Goal: Task Accomplishment & Management: Complete application form

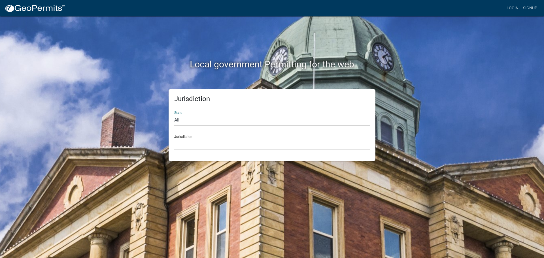
click at [184, 119] on select "All [US_STATE] [US_STATE] [US_STATE] [US_STATE] [US_STATE] [US_STATE] [US_STATE…" at bounding box center [272, 121] width 196 height 12
select select "[US_STATE]"
click at [174, 115] on select "All Colorado Georgia Indiana Iowa Kansas Minnesota Ohio South Carolina Wisconsin" at bounding box center [272, 121] width 196 height 12
click at [198, 143] on select "City of Charlestown, Indiana City of Jeffersonville, Indiana City of Logansport…" at bounding box center [272, 145] width 196 height 12
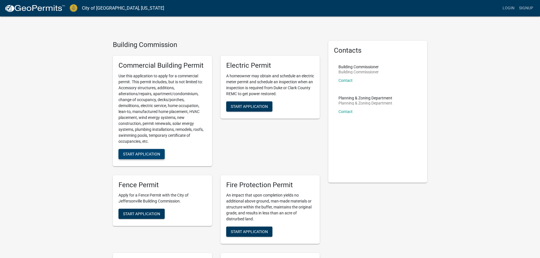
click at [152, 153] on span "Start Application" at bounding box center [141, 154] width 37 height 5
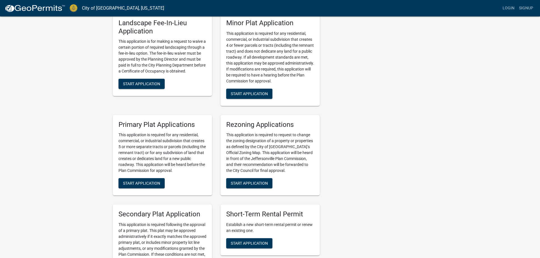
scroll to position [724, 0]
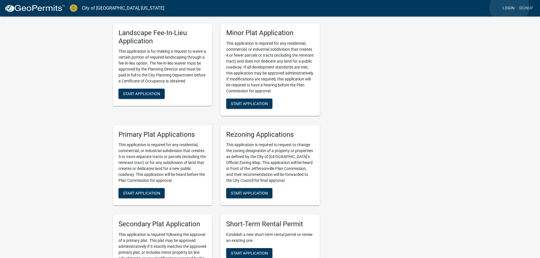
click at [509, 7] on link "Login" at bounding box center [508, 8] width 16 height 11
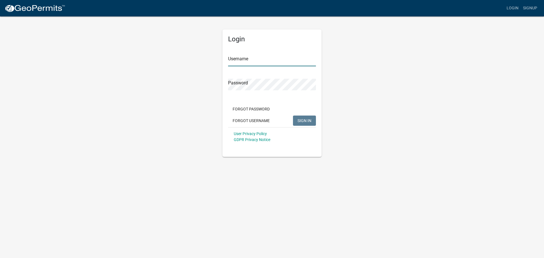
type input "StevenRiddle"
drag, startPoint x: 243, startPoint y: 62, endPoint x: 247, endPoint y: 66, distance: 6.0
click at [243, 62] on input "StevenRiddle" at bounding box center [272, 61] width 88 height 12
click at [307, 121] on span "SIGN IN" at bounding box center [305, 120] width 14 height 5
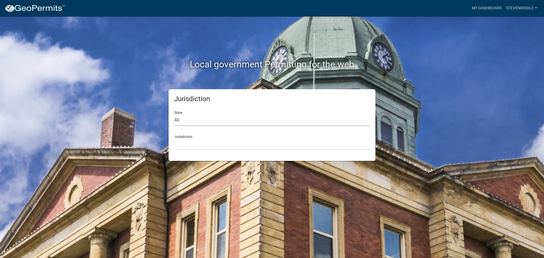
click at [198, 124] on select "All Colorado Georgia Indiana Iowa Kansas Minnesota Ohio South Carolina Wisconsin" at bounding box center [272, 121] width 196 height 12
select select "Indiana"
click at [174, 115] on select "All Colorado Georgia Indiana Iowa Kansas Minnesota Ohio South Carolina Wisconsin" at bounding box center [272, 121] width 196 height 12
drag, startPoint x: 191, startPoint y: 142, endPoint x: 196, endPoint y: 144, distance: 5.1
click at [191, 142] on select "City of Charlestown, Indiana City of Jeffersonville, Indiana City of Logansport…" at bounding box center [272, 145] width 196 height 12
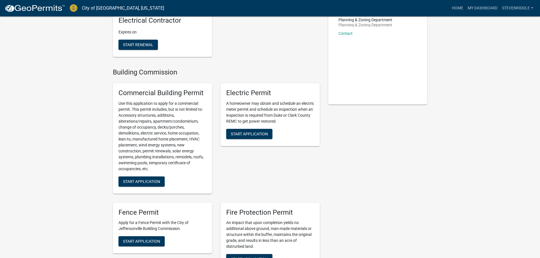
scroll to position [28, 0]
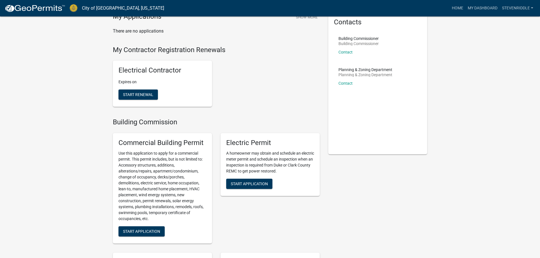
click at [140, 86] on div "Electrical Contractor Expires on Start Renewal" at bounding box center [162, 84] width 99 height 46
click at [139, 93] on span "Start Renewal" at bounding box center [138, 94] width 30 height 5
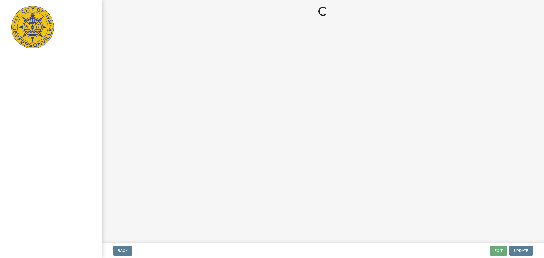
select select "KY"
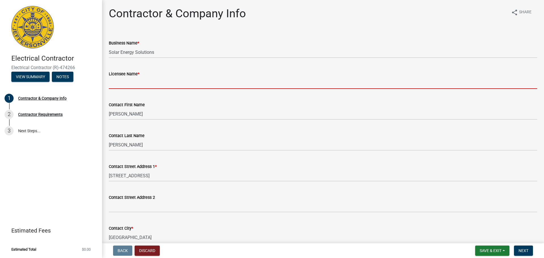
drag, startPoint x: 121, startPoint y: 82, endPoint x: 195, endPoint y: 77, distance: 74.5
click at [121, 82] on input "Licensee Name *" at bounding box center [323, 83] width 429 height 12
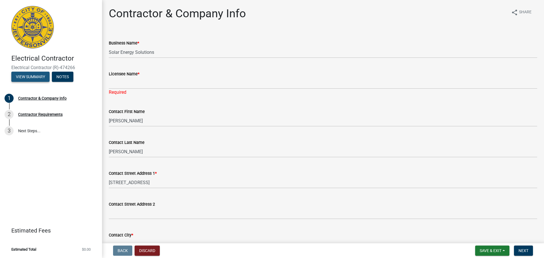
click at [34, 79] on button "View Summary" at bounding box center [30, 77] width 38 height 10
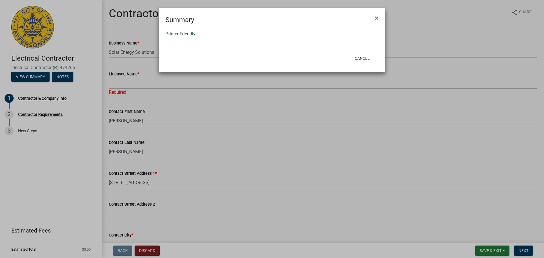
click at [182, 35] on link "Printer Friendly" at bounding box center [181, 33] width 30 height 5
drag, startPoint x: 377, startPoint y: 17, endPoint x: 375, endPoint y: 41, distance: 23.6
click at [377, 17] on span "×" at bounding box center [377, 18] width 4 height 8
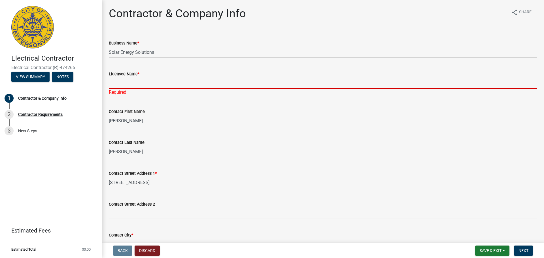
click at [118, 81] on input "Licensee Name *" at bounding box center [323, 83] width 429 height 12
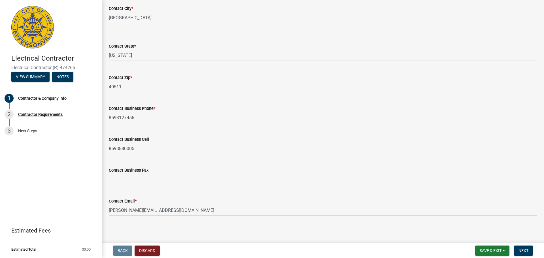
scroll to position [228, 0]
type input "Matt Partymiller"
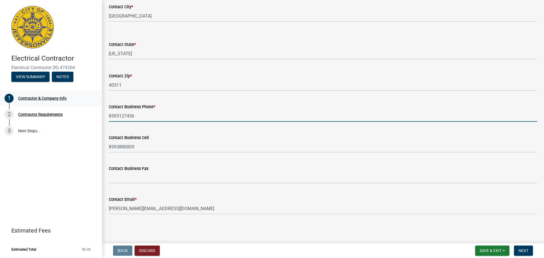
scroll to position [222, 0]
drag, startPoint x: 147, startPoint y: 117, endPoint x: 59, endPoint y: 103, distance: 89.3
click at [59, 103] on div "Electrical Contractor Electrical Contractor (R)-474266 View Summary Notes 1 Con…" at bounding box center [272, 129] width 544 height 258
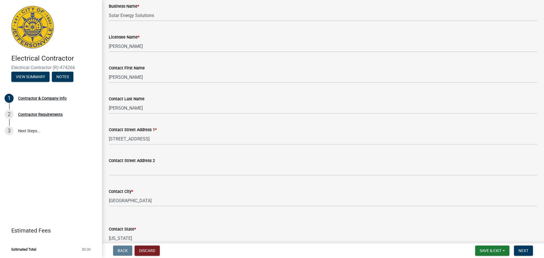
scroll to position [0, 0]
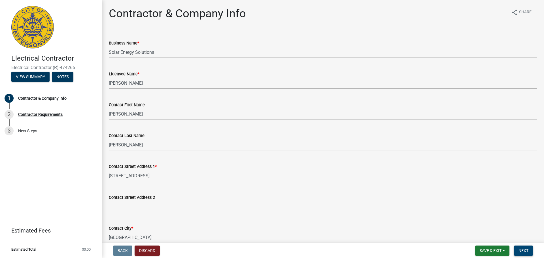
type input "8773127456"
click at [524, 253] on span "Next" at bounding box center [524, 251] width 10 height 5
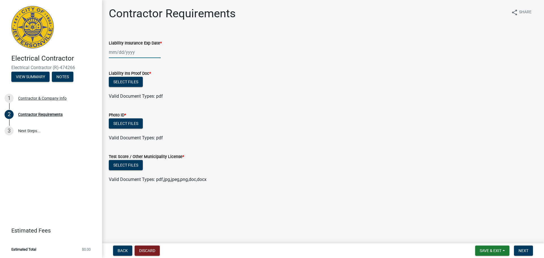
click at [126, 56] on div at bounding box center [135, 52] width 52 height 12
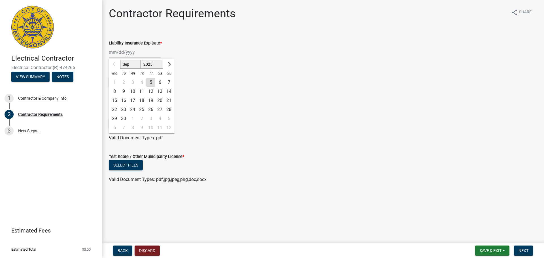
click at [218, 45] on div "Liability Insurance Exp Date *" at bounding box center [323, 43] width 429 height 7
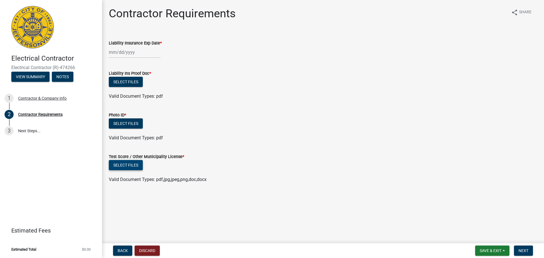
click at [118, 167] on button "Select files" at bounding box center [126, 165] width 34 height 10
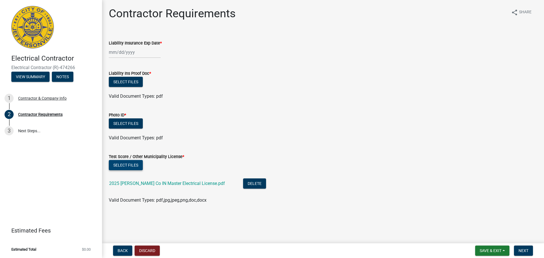
click at [122, 162] on button "Select files" at bounding box center [126, 165] width 34 height 10
click at [139, 164] on button "Select files" at bounding box center [126, 165] width 34 height 10
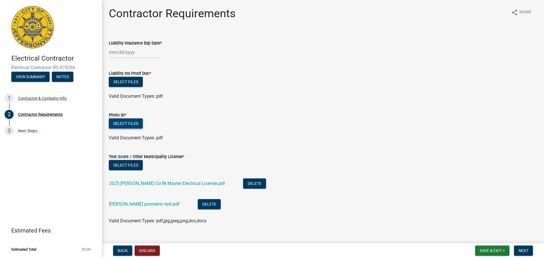
click at [125, 123] on button "Select files" at bounding box center [126, 123] width 34 height 10
click at [128, 123] on button "Select files" at bounding box center [126, 123] width 34 height 10
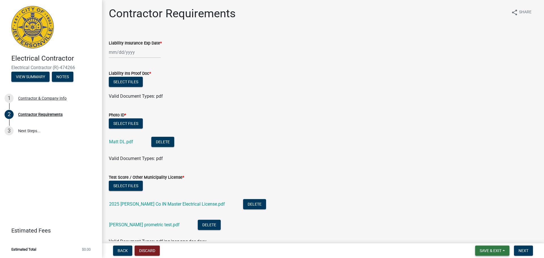
click at [502, 254] on button "Save & Exit" at bounding box center [492, 251] width 34 height 10
click at [475, 222] on button "Save" at bounding box center [486, 223] width 45 height 14
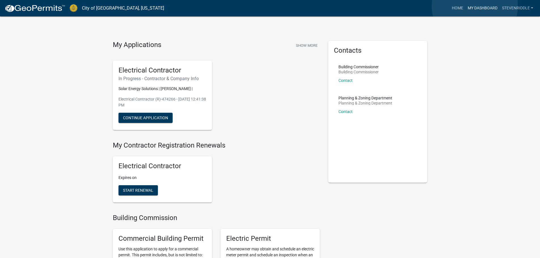
click at [475, 6] on link "My Dashboard" at bounding box center [482, 8] width 34 height 11
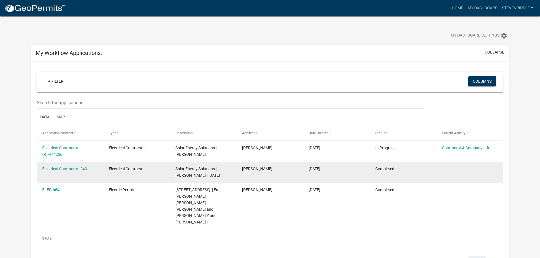
click at [68, 173] on datatable-body-cell "Electrical Contractor -243" at bounding box center [70, 172] width 67 height 21
click at [68, 169] on link "Electrical Contractor -243" at bounding box center [64, 169] width 45 height 5
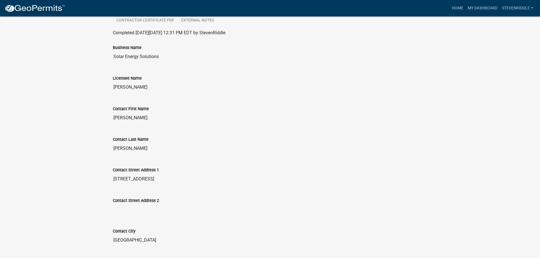
scroll to position [57, 0]
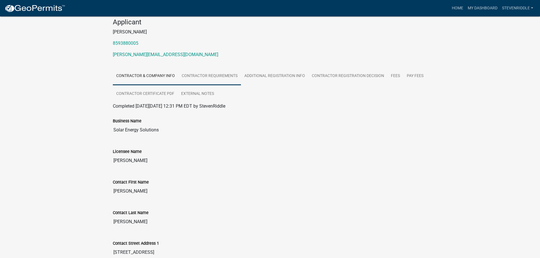
drag, startPoint x: 209, startPoint y: 75, endPoint x: 214, endPoint y: 75, distance: 4.3
click at [209, 75] on link "Contractor Requirements" at bounding box center [209, 76] width 63 height 18
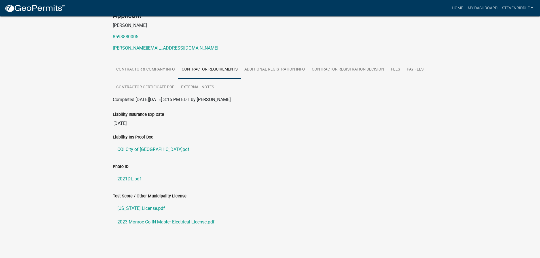
scroll to position [65, 0]
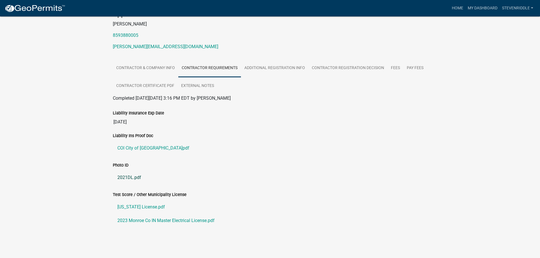
click at [130, 177] on link "2021DL.pdf" at bounding box center [270, 178] width 315 height 14
click at [140, 147] on link "COI City of Jeffersonville.pdf" at bounding box center [270, 148] width 315 height 14
click at [141, 208] on link "Indiana License.pdf" at bounding box center [270, 207] width 315 height 14
click at [123, 178] on link "2021DL.pdf" at bounding box center [270, 178] width 315 height 14
